Goal: Task Accomplishment & Management: Complete application form

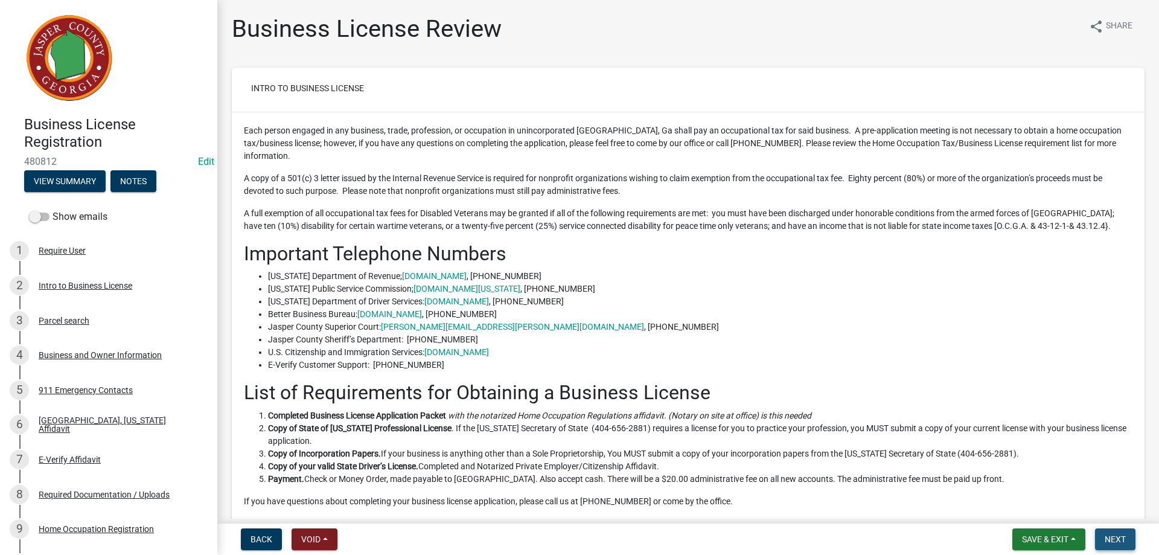
click at [1116, 541] on span "Next" at bounding box center [1114, 539] width 21 height 10
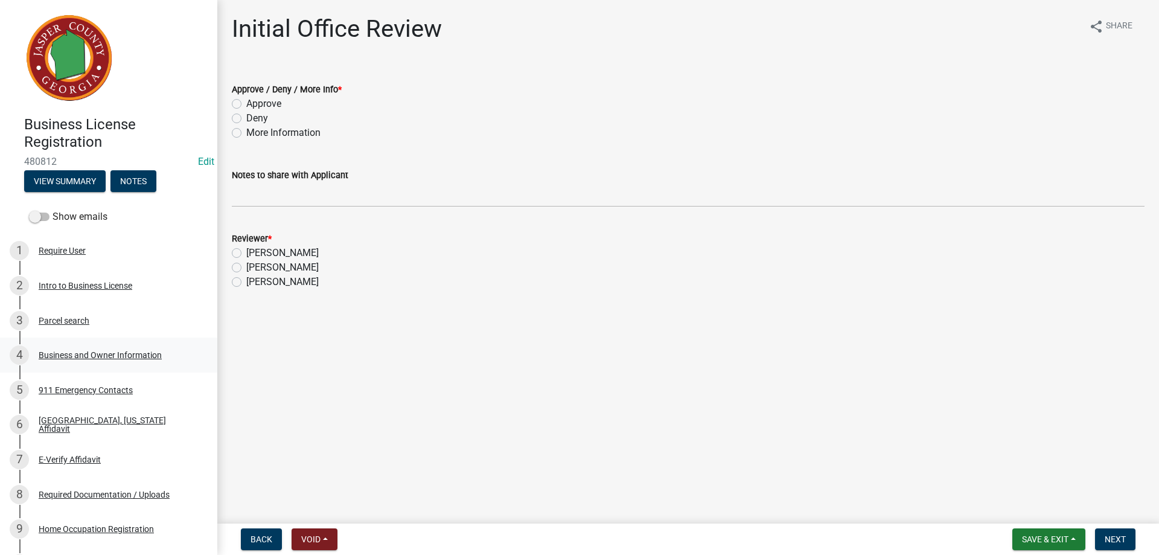
click at [112, 359] on div "Business and Owner Information" at bounding box center [100, 355] width 123 height 8
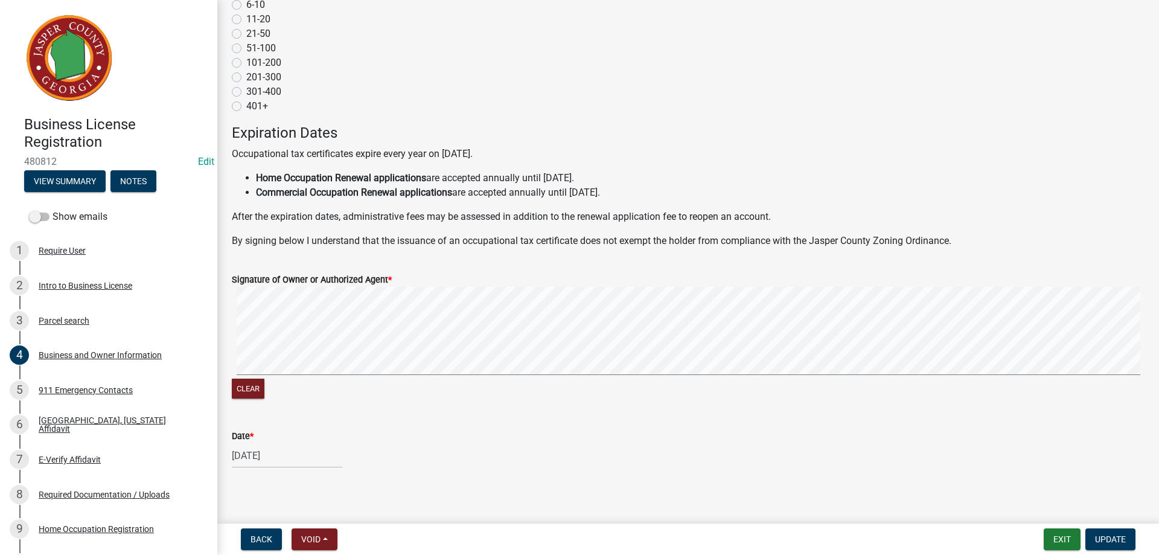
scroll to position [1107, 0]
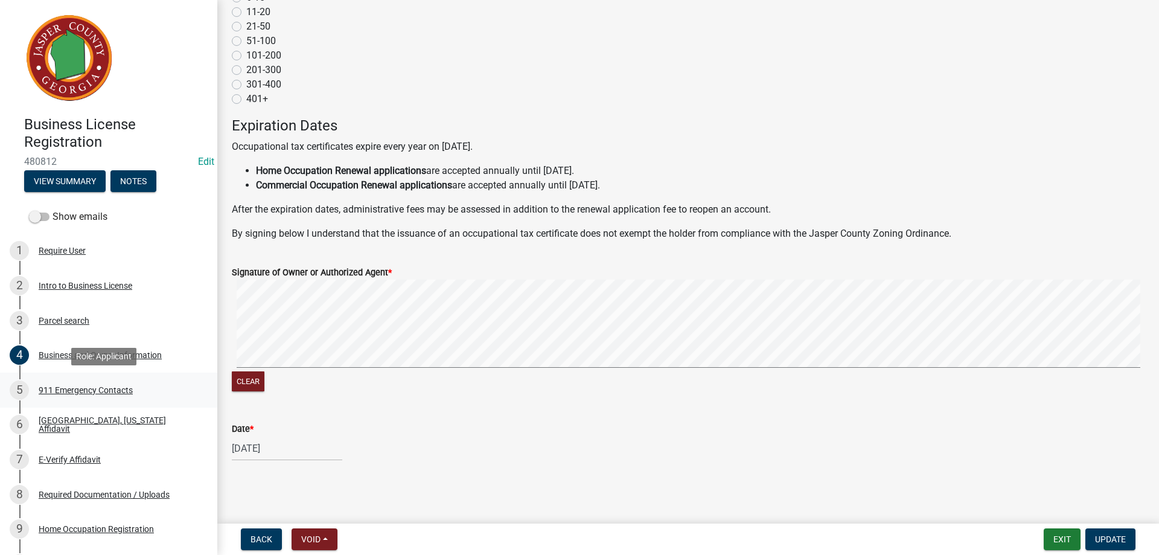
click at [128, 395] on div "5 911 Emergency Contacts" at bounding box center [104, 389] width 188 height 19
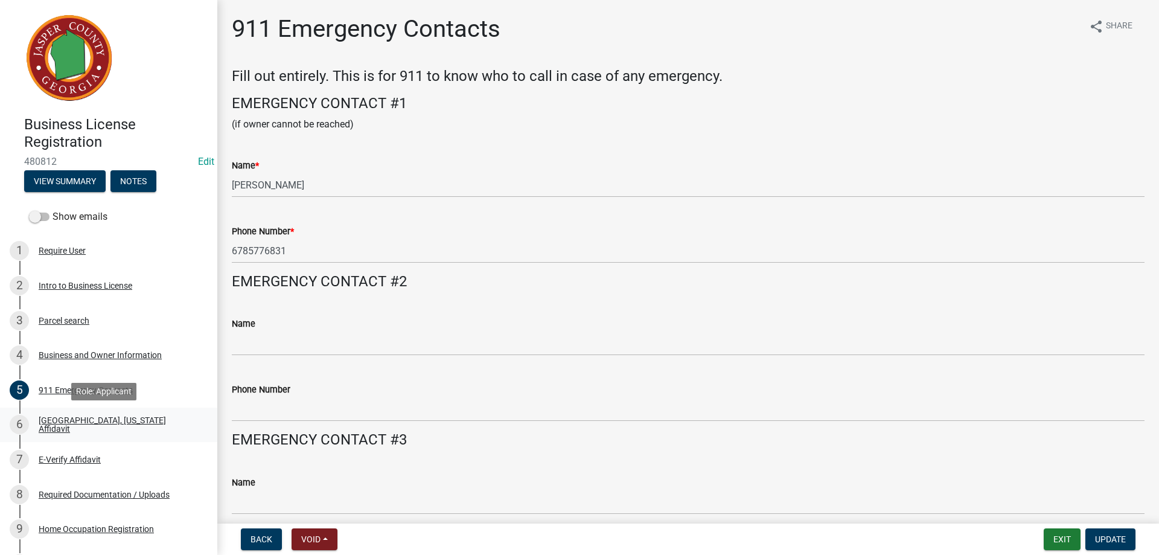
click at [126, 418] on div "6 [GEOGRAPHIC_DATA], [US_STATE] Affidavit" at bounding box center [104, 424] width 188 height 19
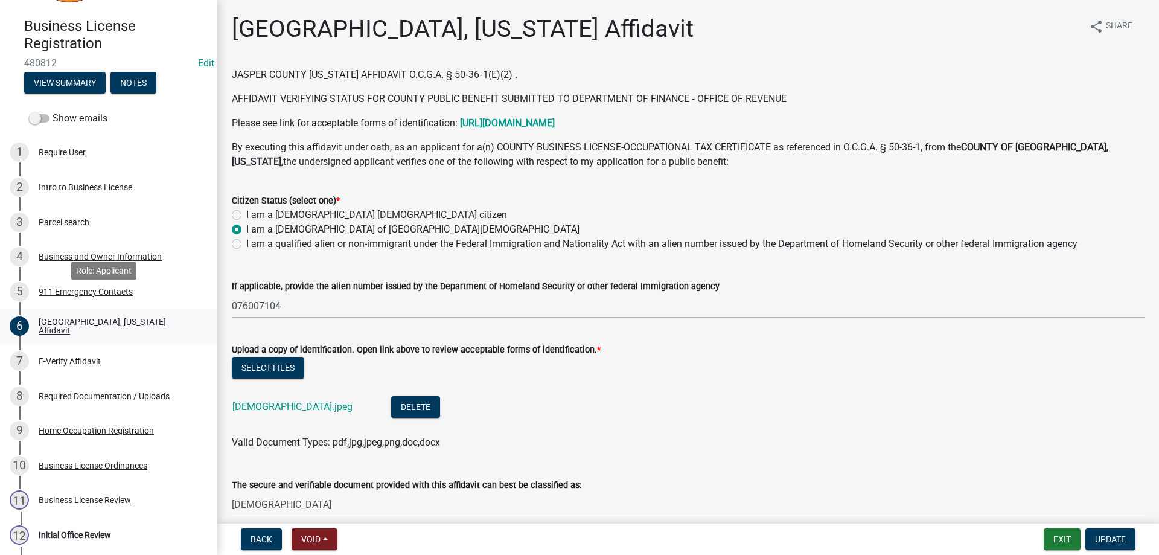
scroll to position [121, 0]
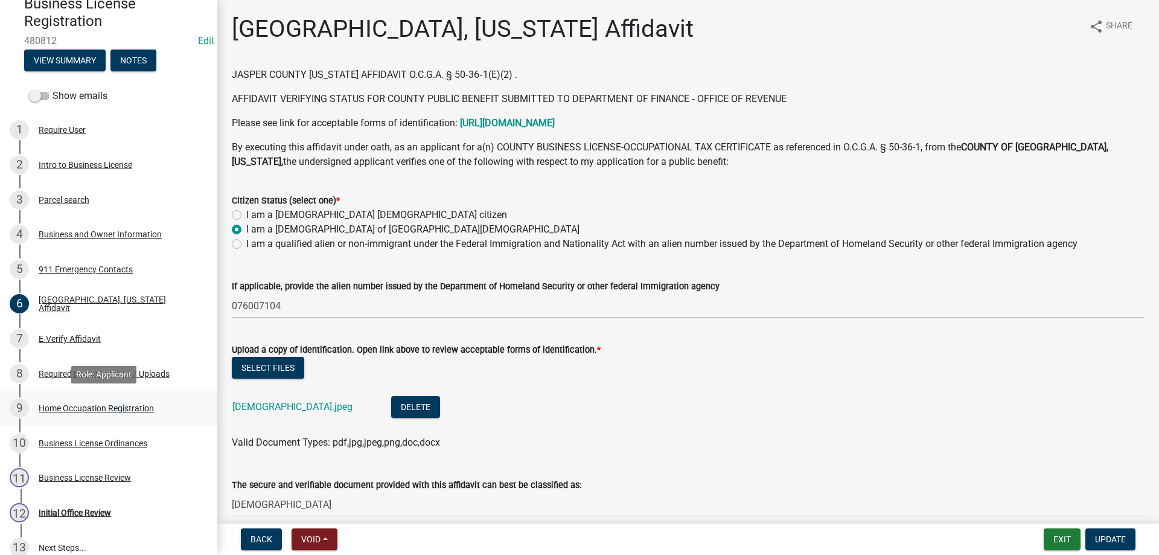
click at [119, 404] on div "Home Occupation Registration" at bounding box center [96, 408] width 115 height 8
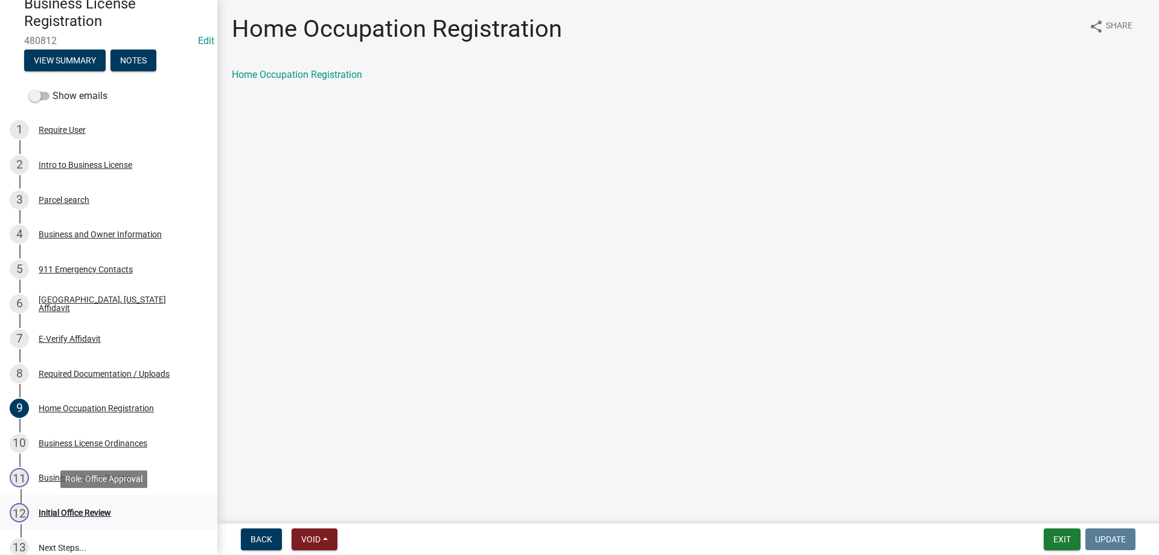
click at [65, 509] on div "Initial Office Review" at bounding box center [75, 512] width 72 height 8
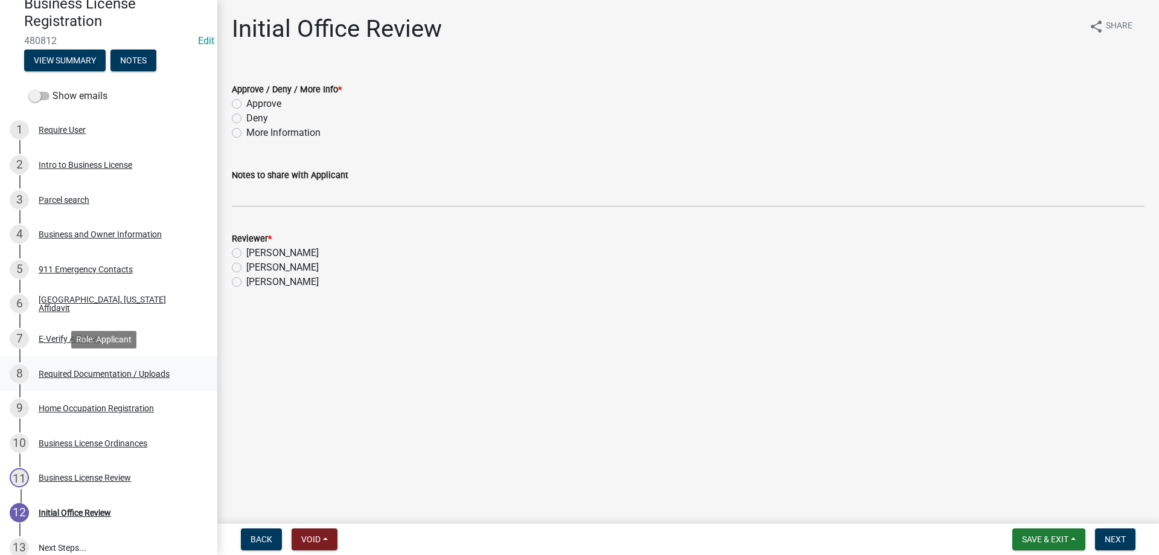
scroll to position [215, 0]
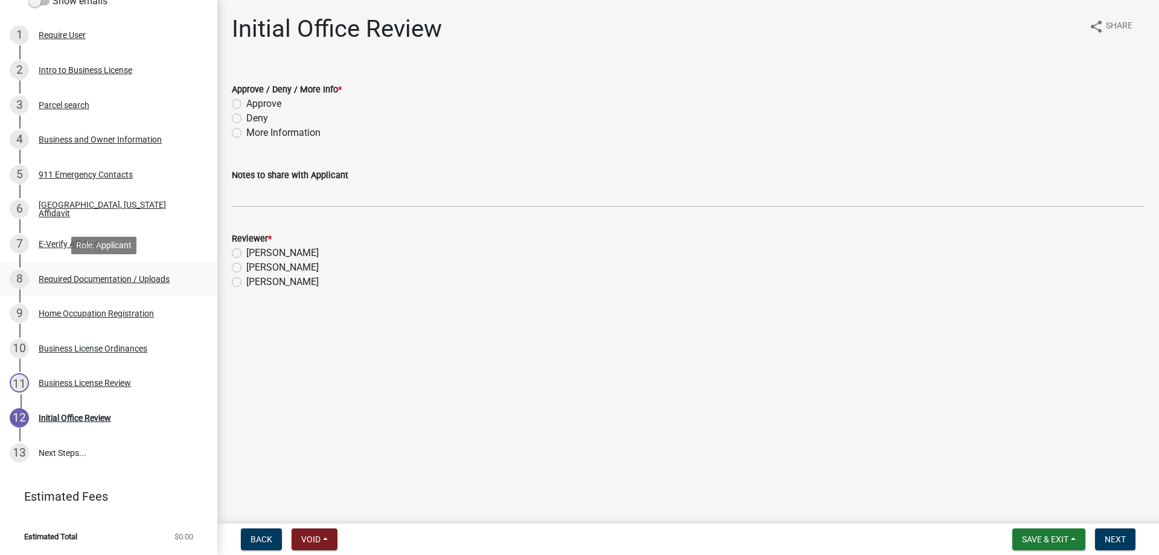
click at [94, 277] on div "Required Documentation / Uploads" at bounding box center [104, 279] width 131 height 8
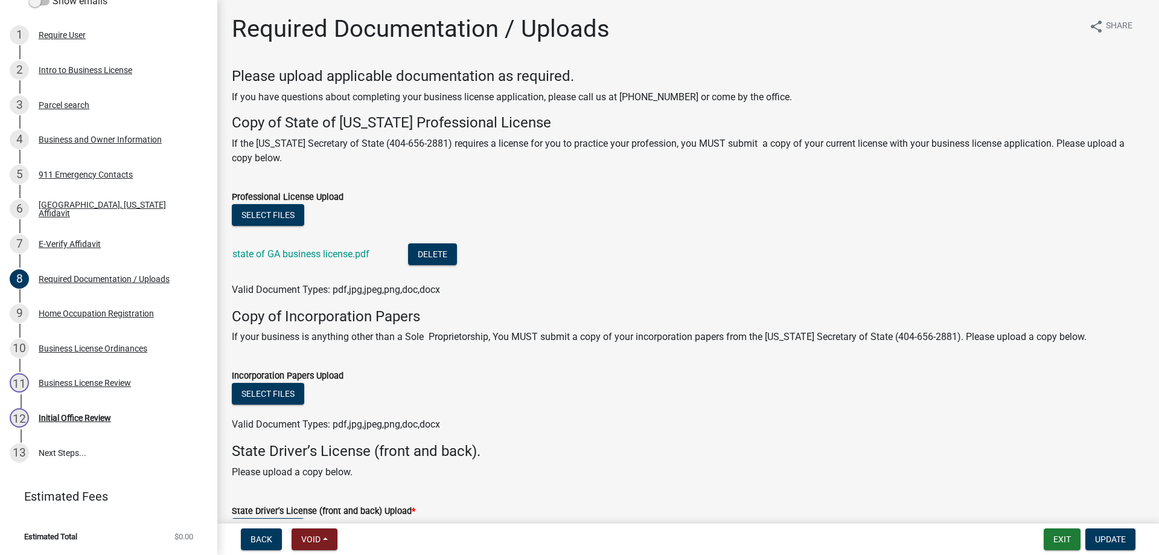
click at [358, 247] on div "state of GA business license.pdf" at bounding box center [310, 255] width 156 height 25
click at [351, 254] on link "state of GA business license.pdf" at bounding box center [300, 253] width 137 height 11
